Goal: Complete application form: Complete application form

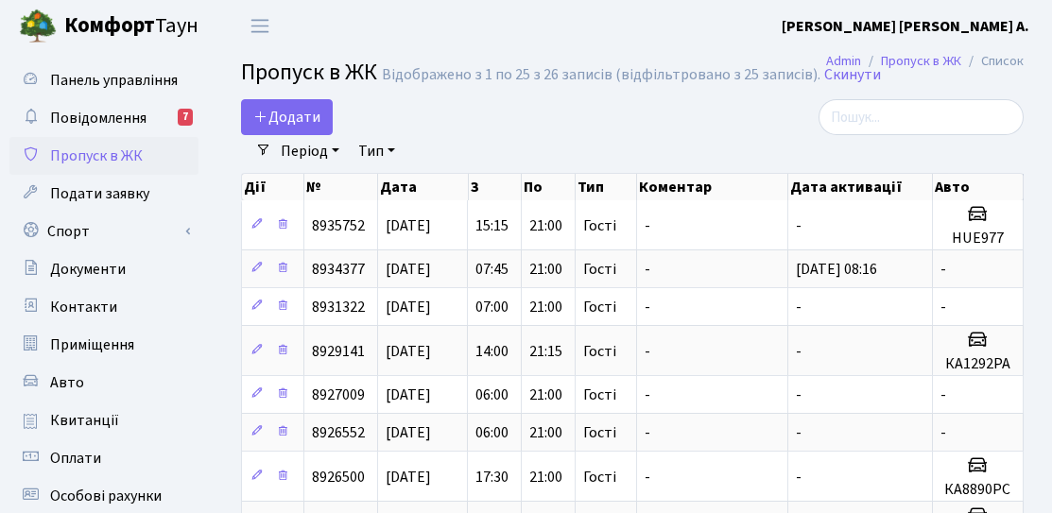
select select "25"
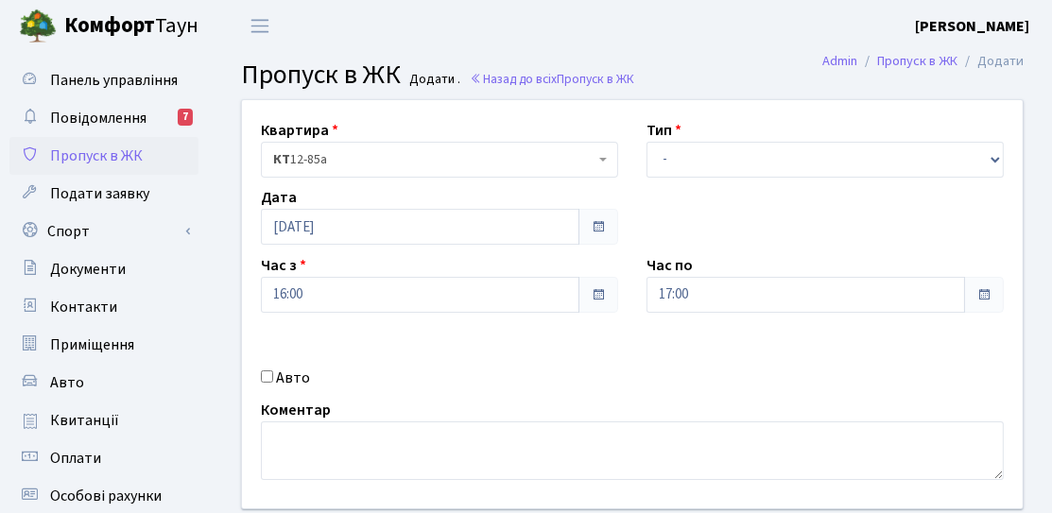
click at [303, 371] on label "Авто" at bounding box center [293, 378] width 34 height 23
click at [273, 371] on input "Авто" at bounding box center [267, 376] width 12 height 12
checkbox input "true"
drag, startPoint x: 696, startPoint y: 145, endPoint x: 702, endPoint y: 174, distance: 28.9
click at [696, 145] on select "- Доставка Таксі Гості Сервіс" at bounding box center [824, 160] width 357 height 36
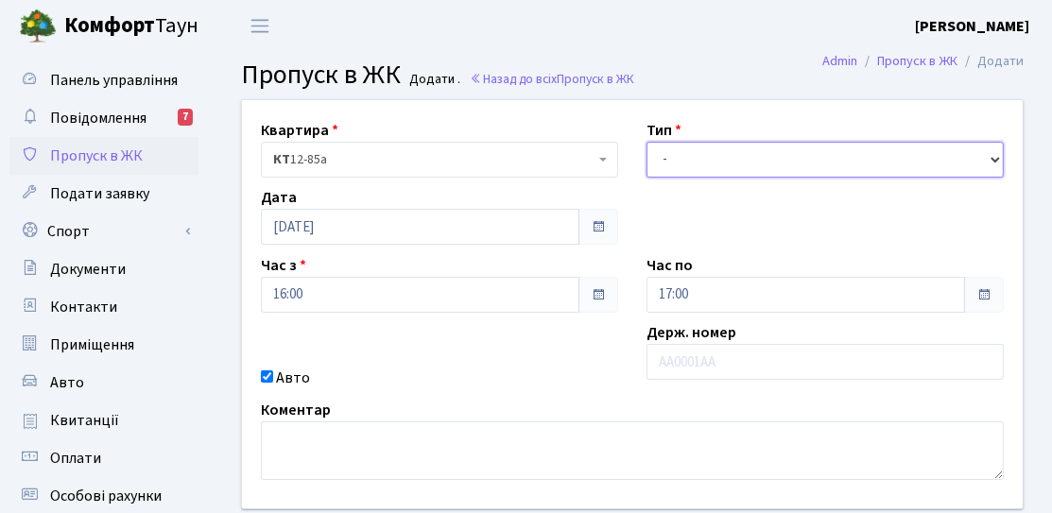
click at [646, 142] on select "- Доставка Таксі Гості Сервіс" at bounding box center [824, 160] width 357 height 36
drag, startPoint x: 695, startPoint y: 148, endPoint x: 694, endPoint y: 168, distance: 19.9
click at [695, 148] on select "- Доставка Таксі Гості Сервіс" at bounding box center [824, 160] width 357 height 36
select select "3"
click at [646, 142] on select "- Доставка Таксі Гості Сервіс" at bounding box center [824, 160] width 357 height 36
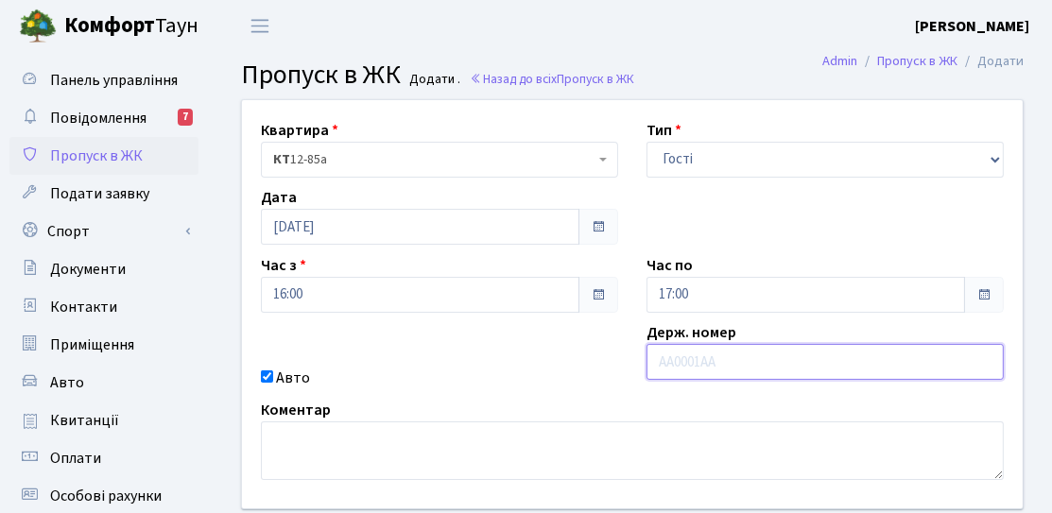
click at [693, 350] on input "text" at bounding box center [824, 362] width 357 height 36
type input "КА9699РС"
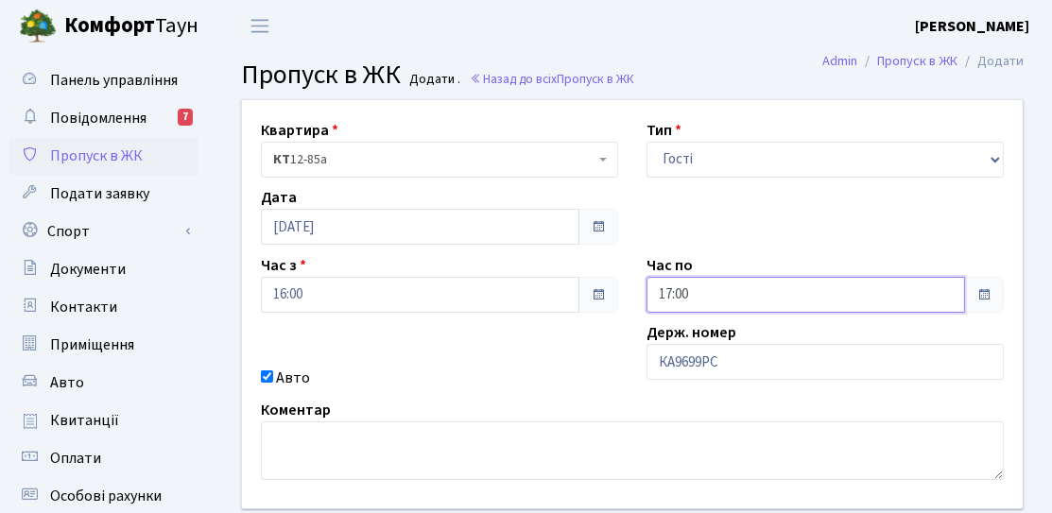
click at [692, 285] on input "17:00" at bounding box center [805, 295] width 318 height 36
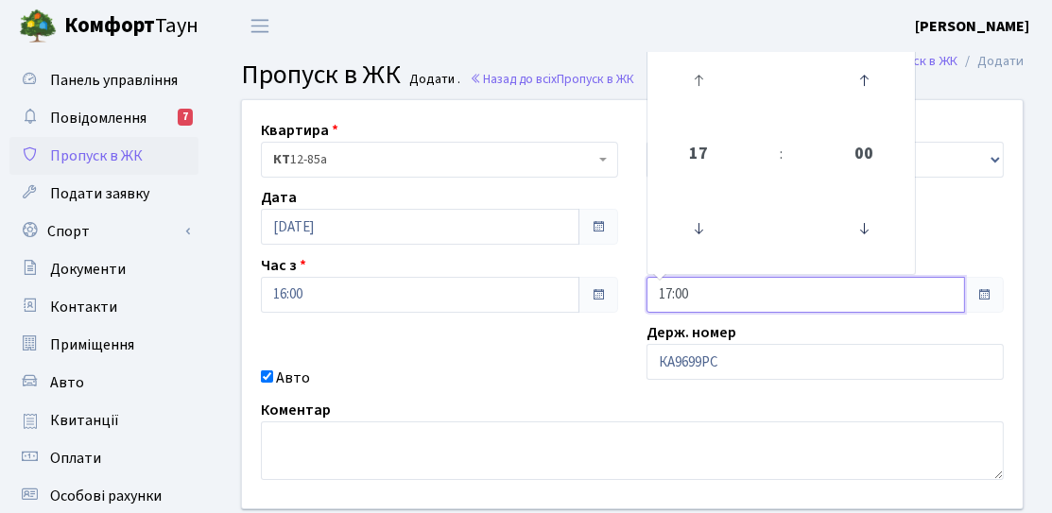
click at [701, 108] on link at bounding box center [699, 80] width 56 height 68
type input "18:00"
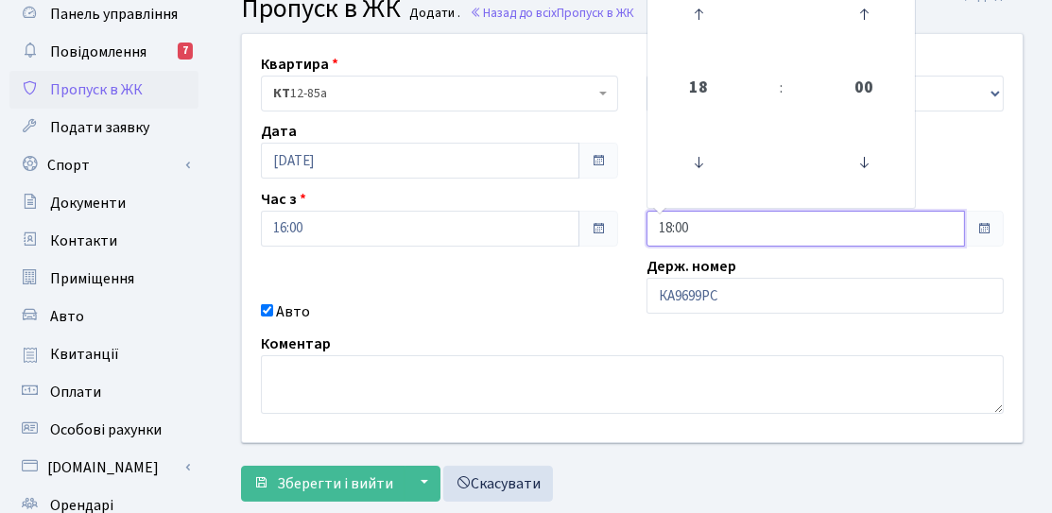
scroll to position [94, 0]
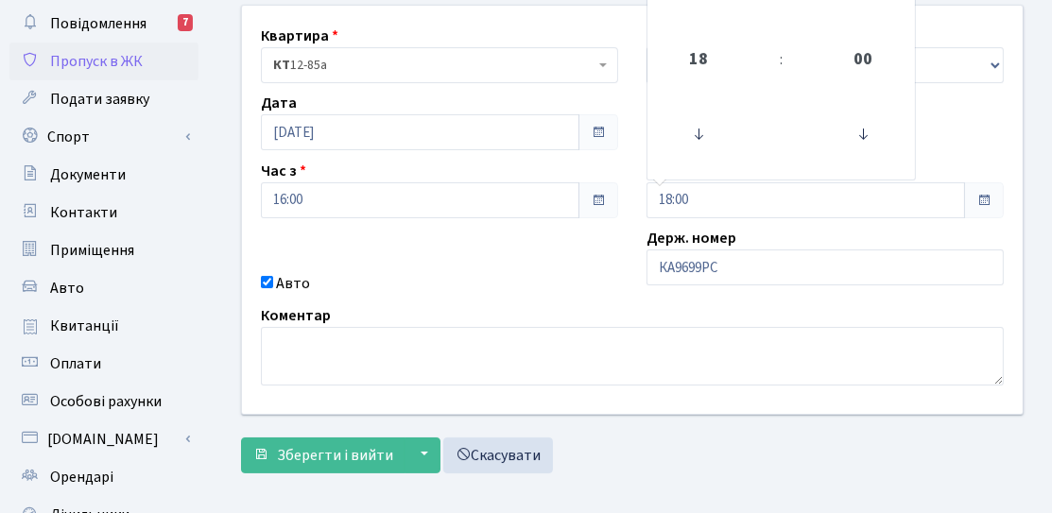
click at [318, 435] on form "Квартира <b>КТ</b>&nbsp;&nbsp;&nbsp;&nbsp;12-85а КТ 12-85а Тип - Доставка Таксі…" at bounding box center [632, 239] width 782 height 469
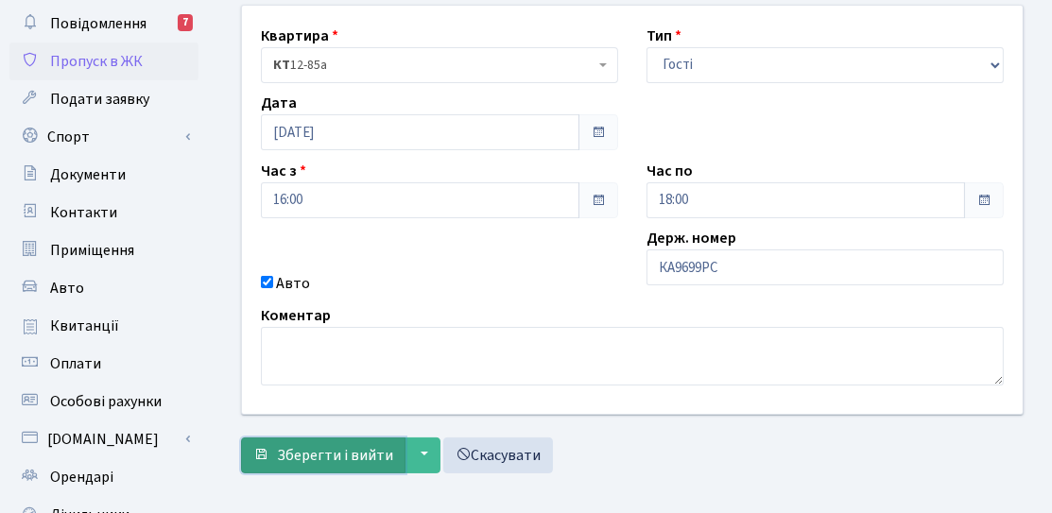
click at [308, 445] on span "Зберегти і вийти" at bounding box center [335, 455] width 116 height 21
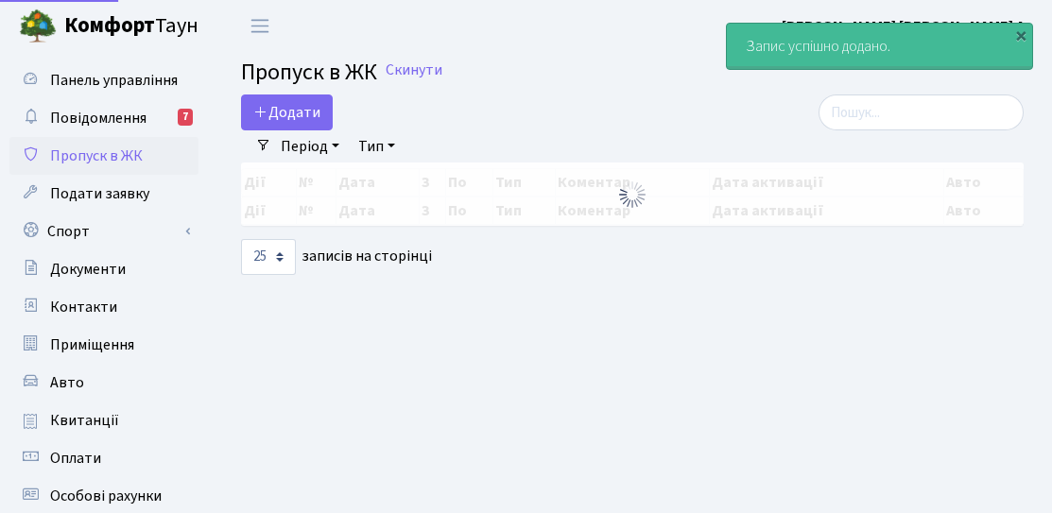
select select "25"
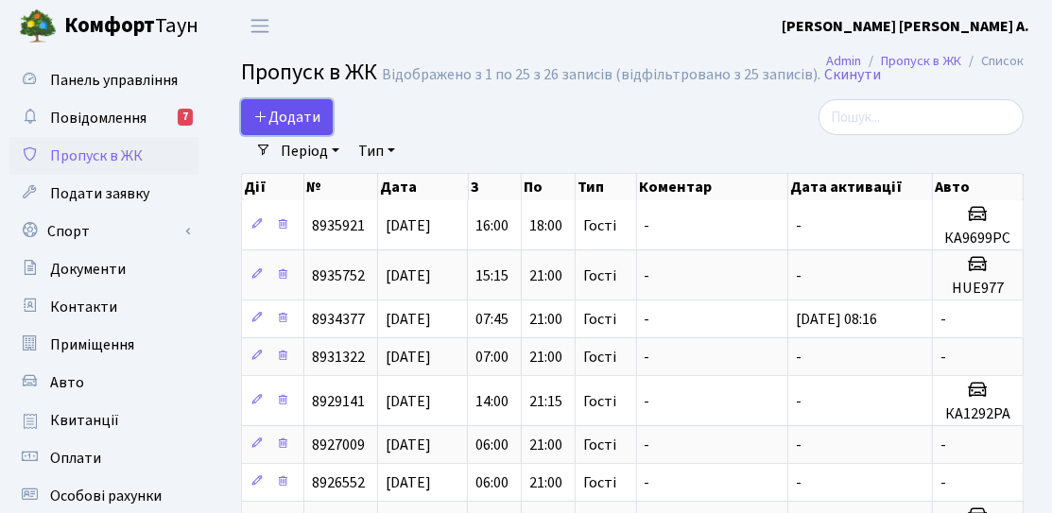
click at [326, 121] on link "Додати" at bounding box center [287, 117] width 92 height 36
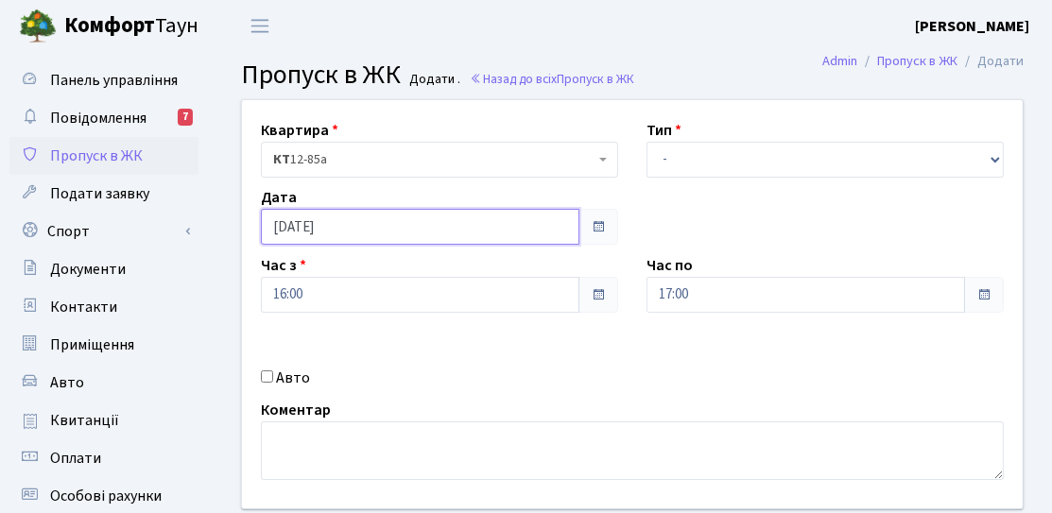
click at [302, 230] on input "[DATE]" at bounding box center [420, 227] width 318 height 36
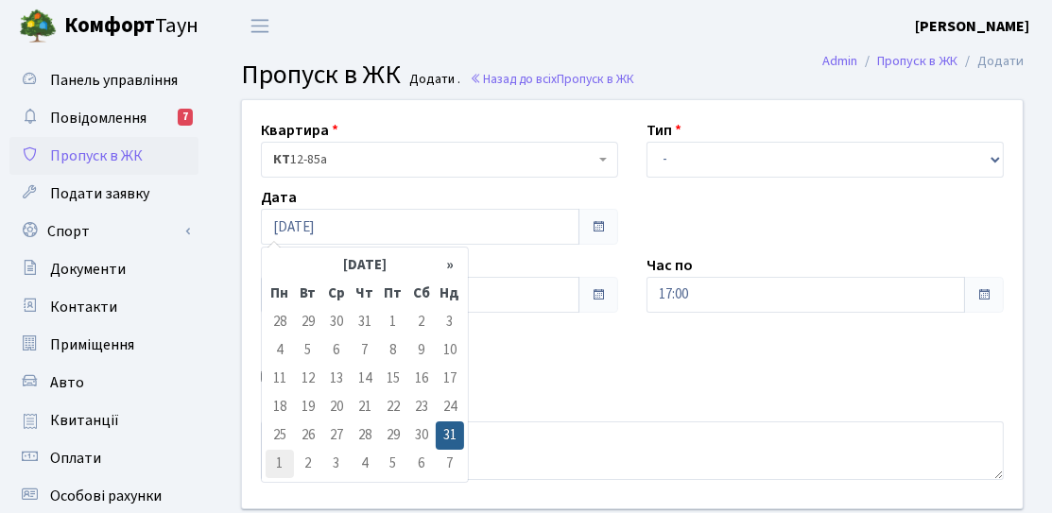
click at [281, 460] on td "1" at bounding box center [279, 464] width 28 height 28
type input "01.09.2025"
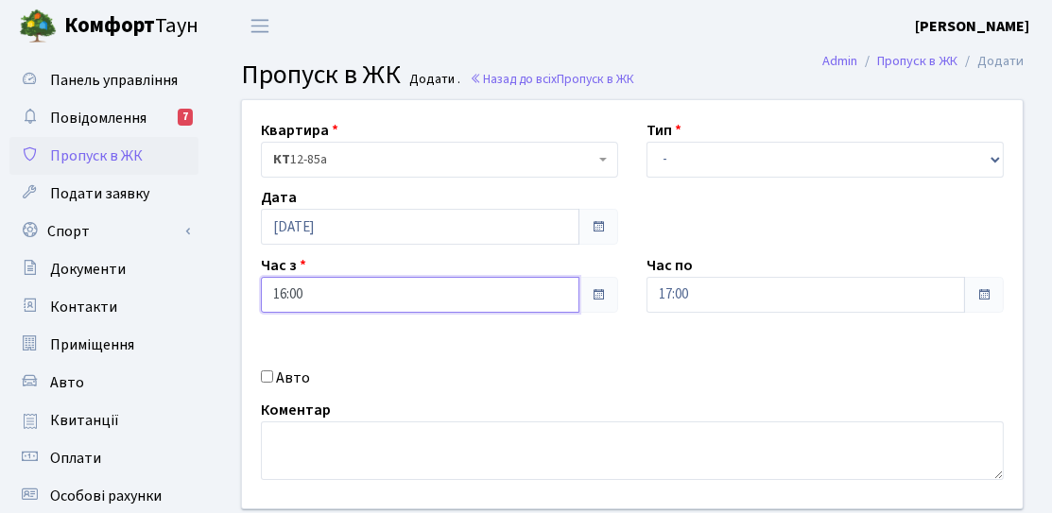
click at [357, 304] on input "16:00" at bounding box center [420, 295] width 318 height 36
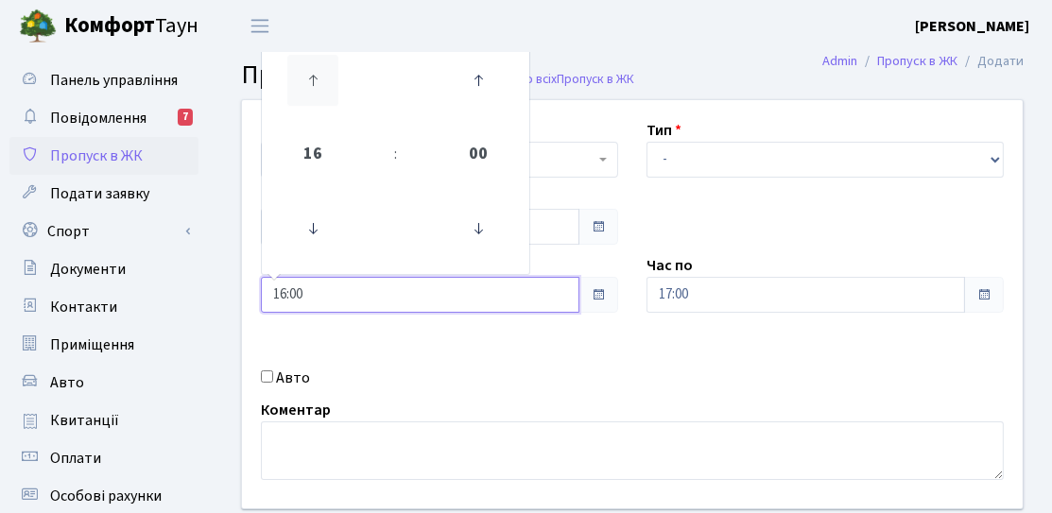
click at [315, 91] on icon at bounding box center [312, 80] width 51 height 51
click at [316, 232] on icon at bounding box center [312, 228] width 51 height 51
click at [316, 234] on icon at bounding box center [312, 228] width 51 height 51
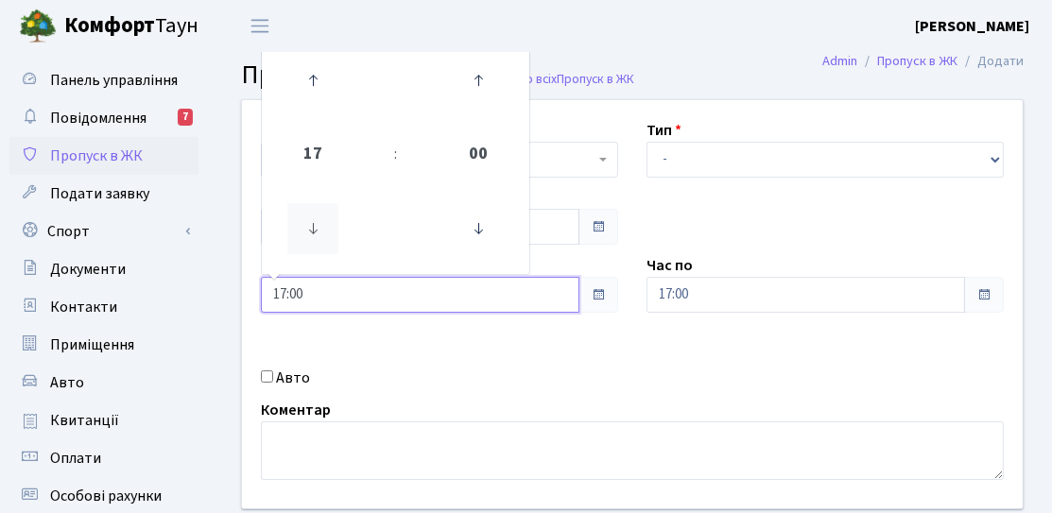
click at [316, 234] on icon at bounding box center [312, 228] width 51 height 51
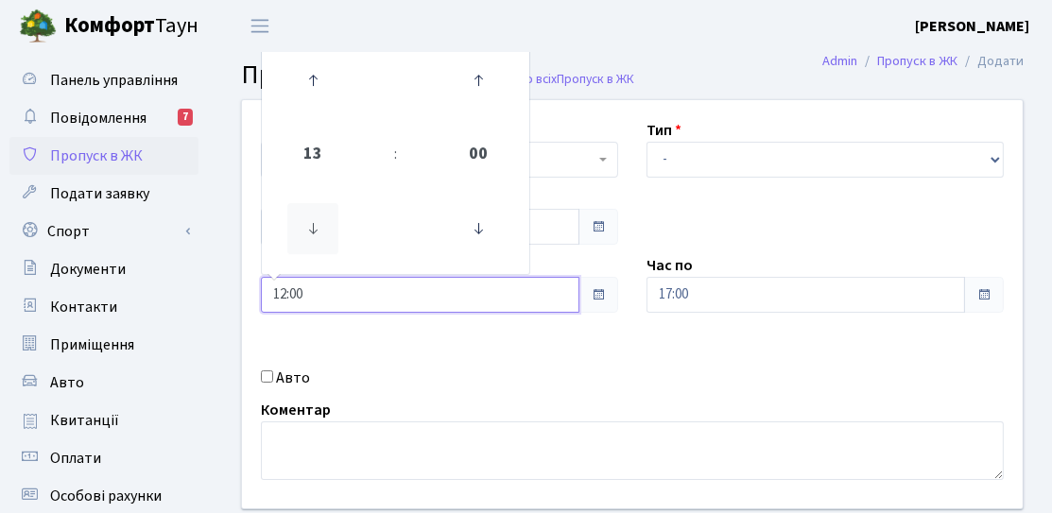
click at [316, 234] on icon at bounding box center [312, 228] width 51 height 51
click at [320, 230] on icon at bounding box center [312, 228] width 51 height 51
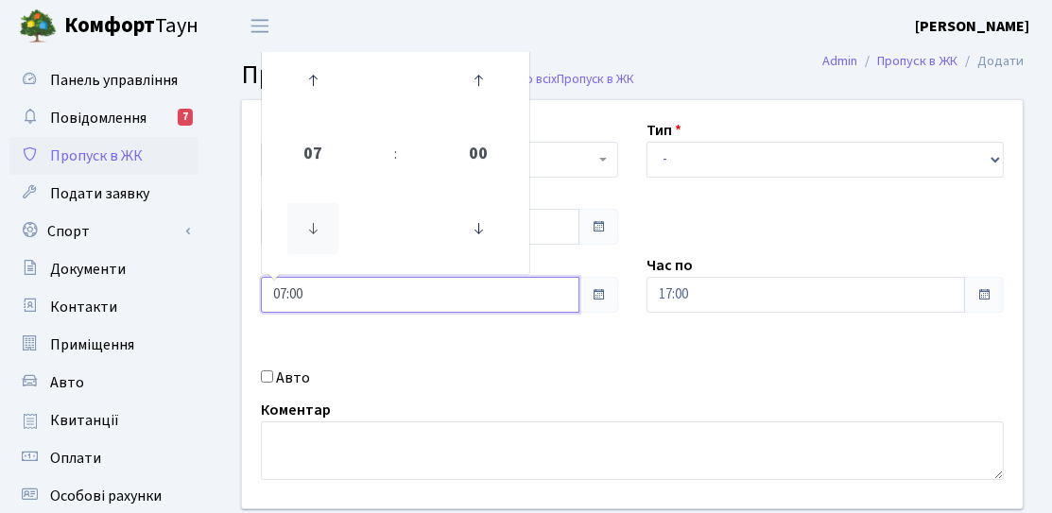
click at [321, 230] on icon at bounding box center [312, 228] width 51 height 51
click at [312, 242] on icon at bounding box center [312, 228] width 51 height 51
type input "05:00"
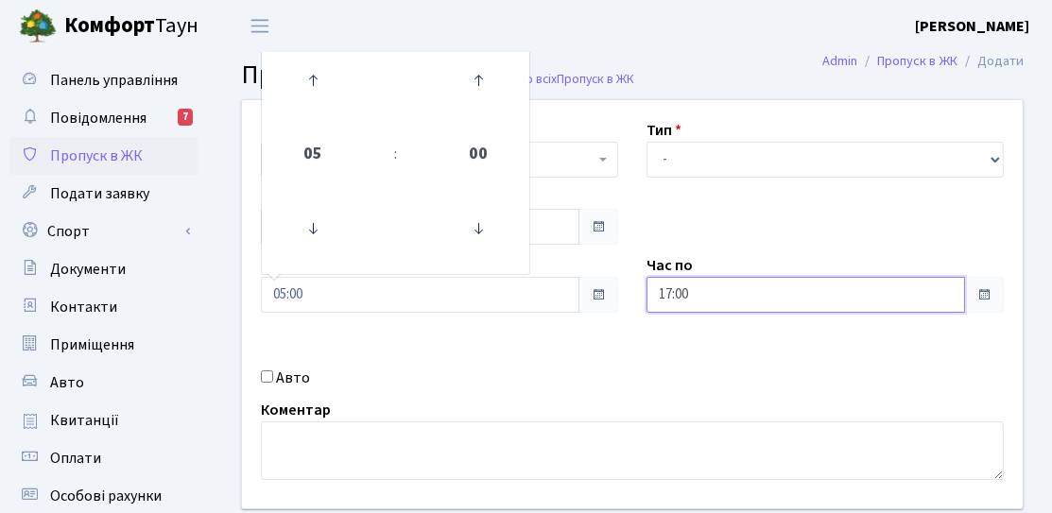
click at [681, 292] on input "17:00" at bounding box center [805, 295] width 318 height 36
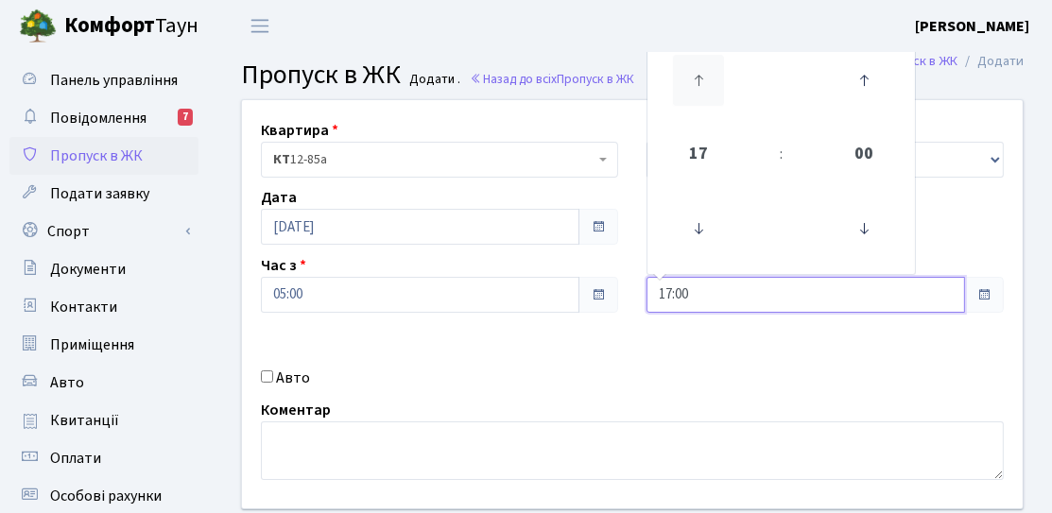
click at [705, 85] on icon at bounding box center [698, 80] width 51 height 51
type input "21:00"
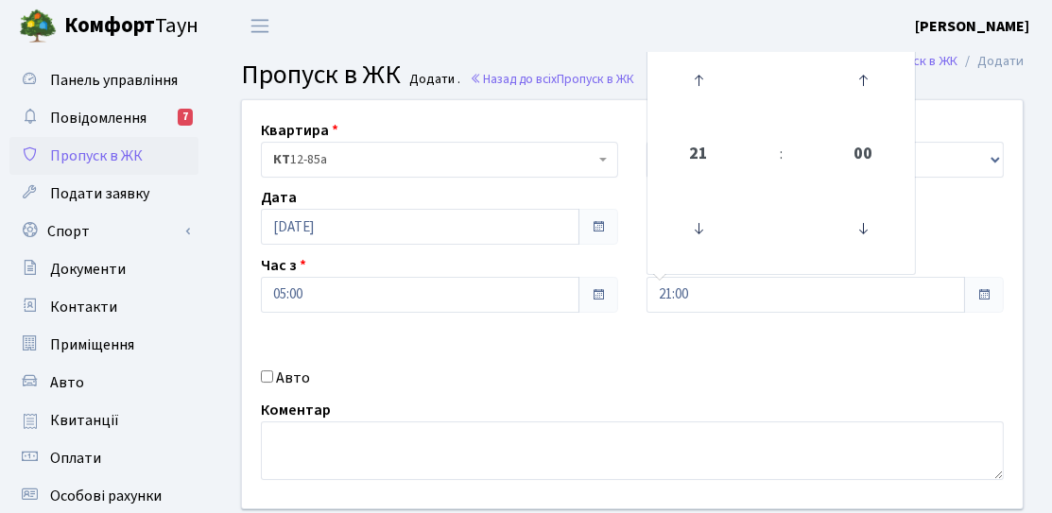
click at [584, 342] on div "Квартира <b>КТ</b>&nbsp;&nbsp;&nbsp;&nbsp;12-85а КТ 12-85а Тип - Доставка Таксі…" at bounding box center [632, 304] width 809 height 408
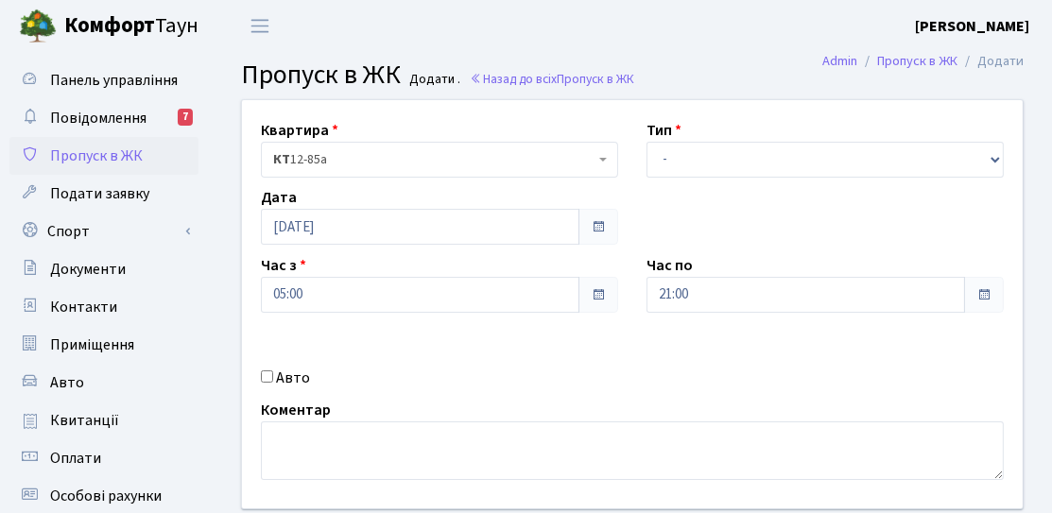
click at [685, 180] on div "Квартира <b>КТ</b>&nbsp;&nbsp;&nbsp;&nbsp;12-85а КТ 12-85а Тип - Доставка Таксі…" at bounding box center [632, 304] width 809 height 408
click at [689, 163] on select "- Доставка Таксі Гості Сервіс" at bounding box center [824, 160] width 357 height 36
select select "3"
click at [646, 142] on select "- Доставка Таксі Гості Сервіс" at bounding box center [824, 160] width 357 height 36
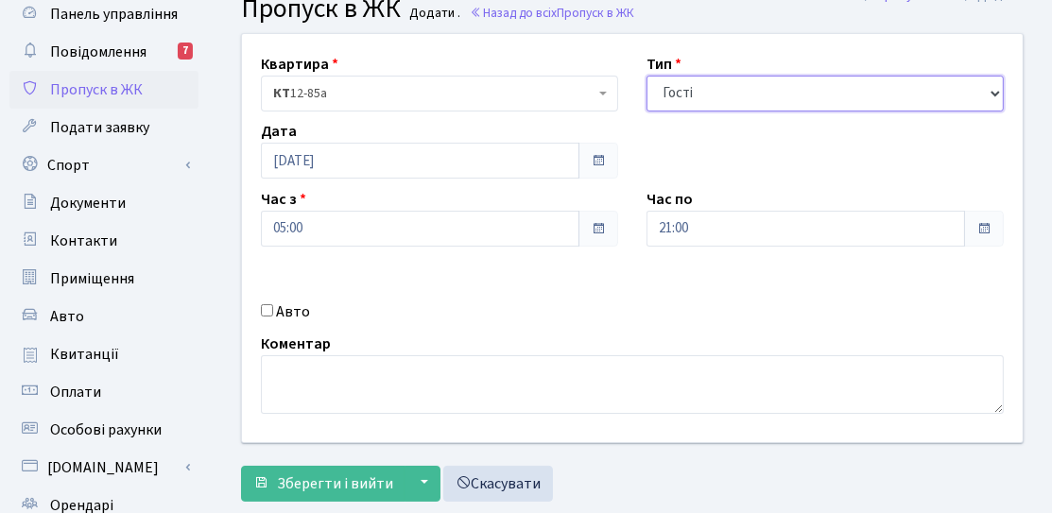
scroll to position [94, 0]
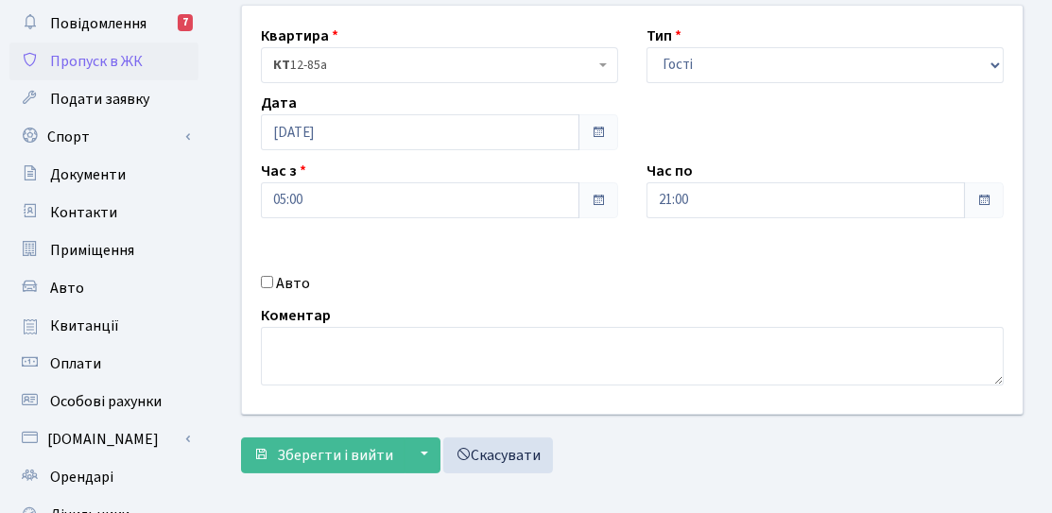
click at [309, 479] on div "Квартира <b>КТ</b>&nbsp;&nbsp;&nbsp;&nbsp;12-85а КТ 12-85а Тип - Доставка Таксі…" at bounding box center [632, 244] width 811 height 478
click at [328, 460] on span "Зберегти і вийти" at bounding box center [335, 455] width 116 height 21
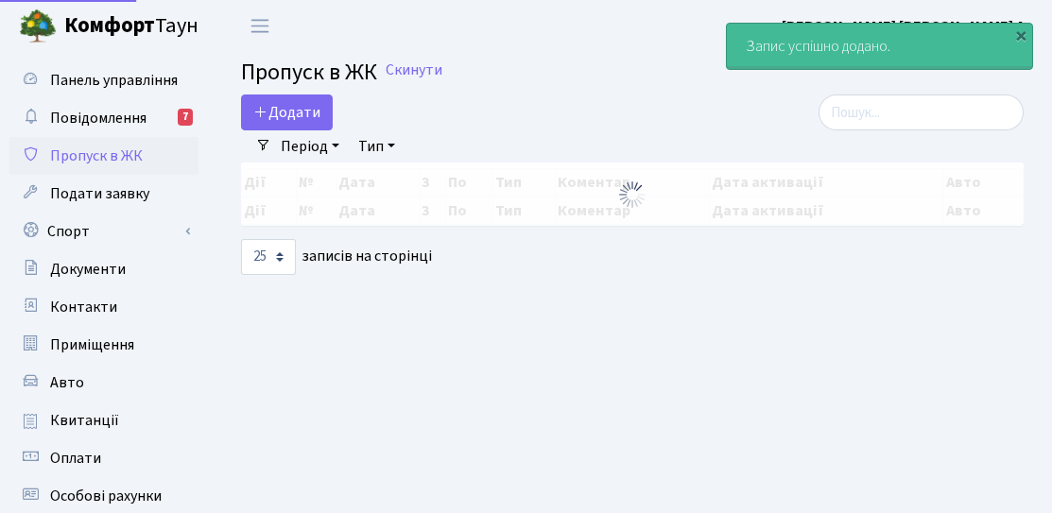
select select "25"
